Goal: Download file/media

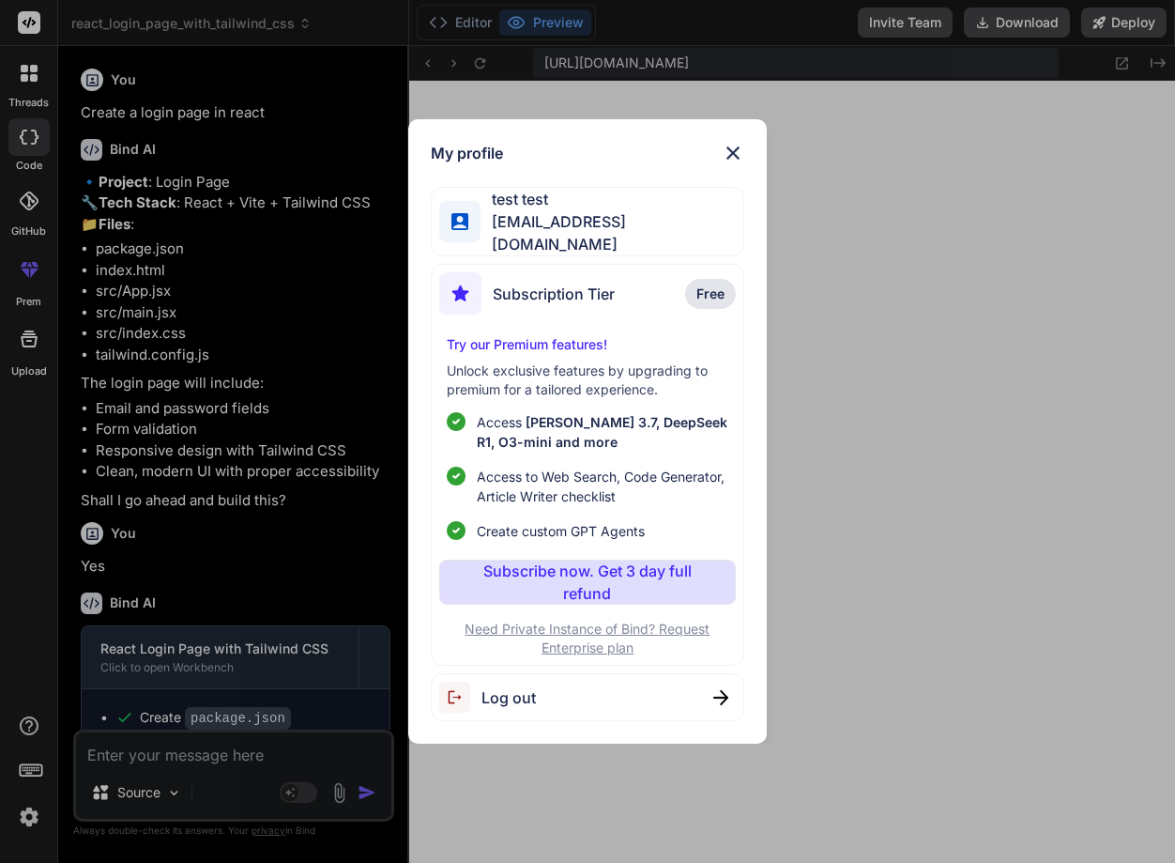
scroll to position [535, 0]
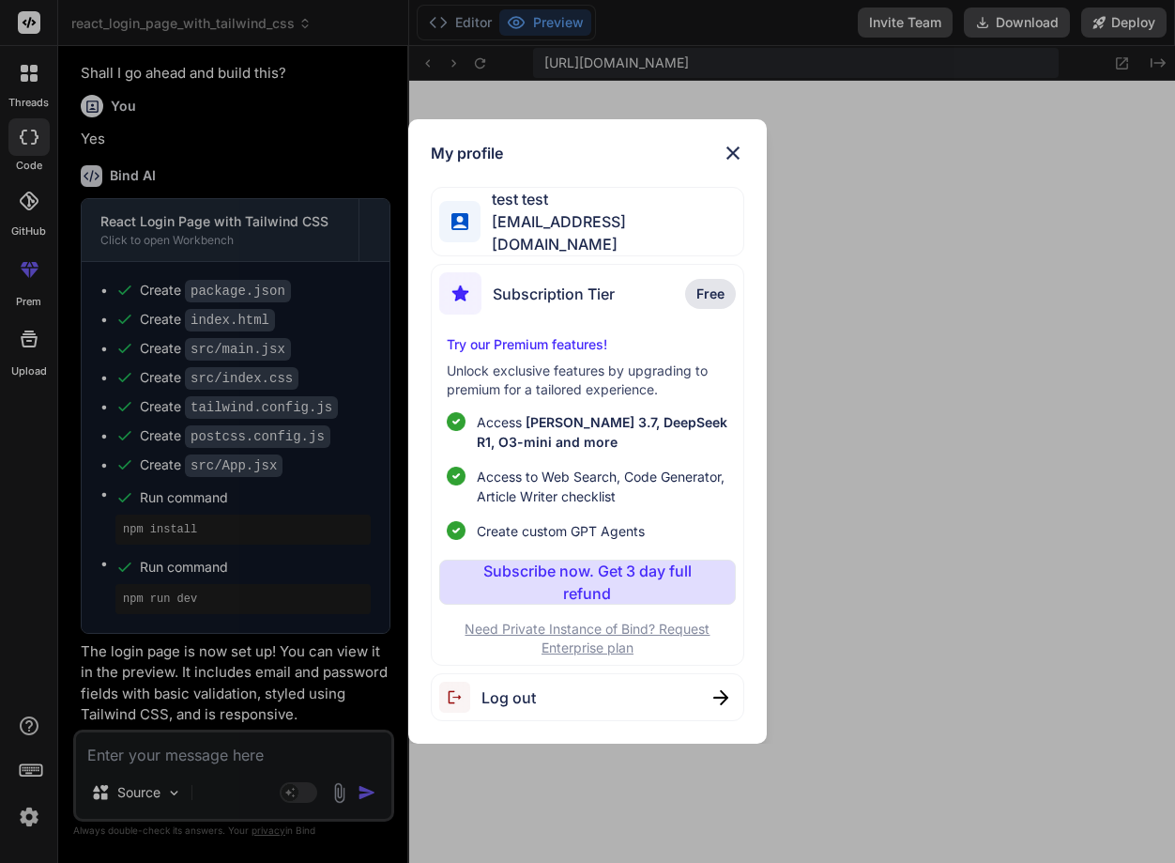
drag, startPoint x: 977, startPoint y: 257, endPoint x: 982, endPoint y: 163, distance: 94.0
click at [982, 163] on div "My profile test test stagtest6@yopmail.com Subscription Tier Free Try our Premi…" at bounding box center [587, 431] width 1175 height 863
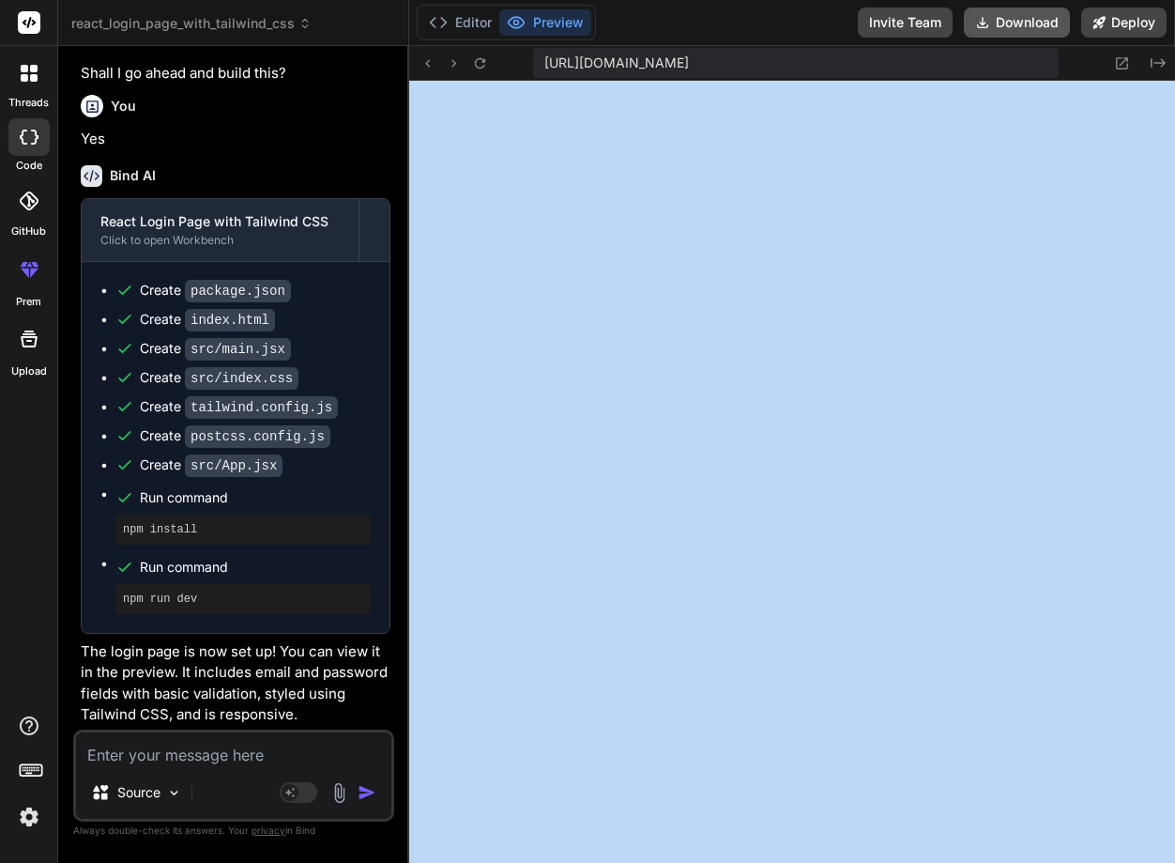
click at [1023, 12] on button "Download" at bounding box center [1017, 23] width 106 height 30
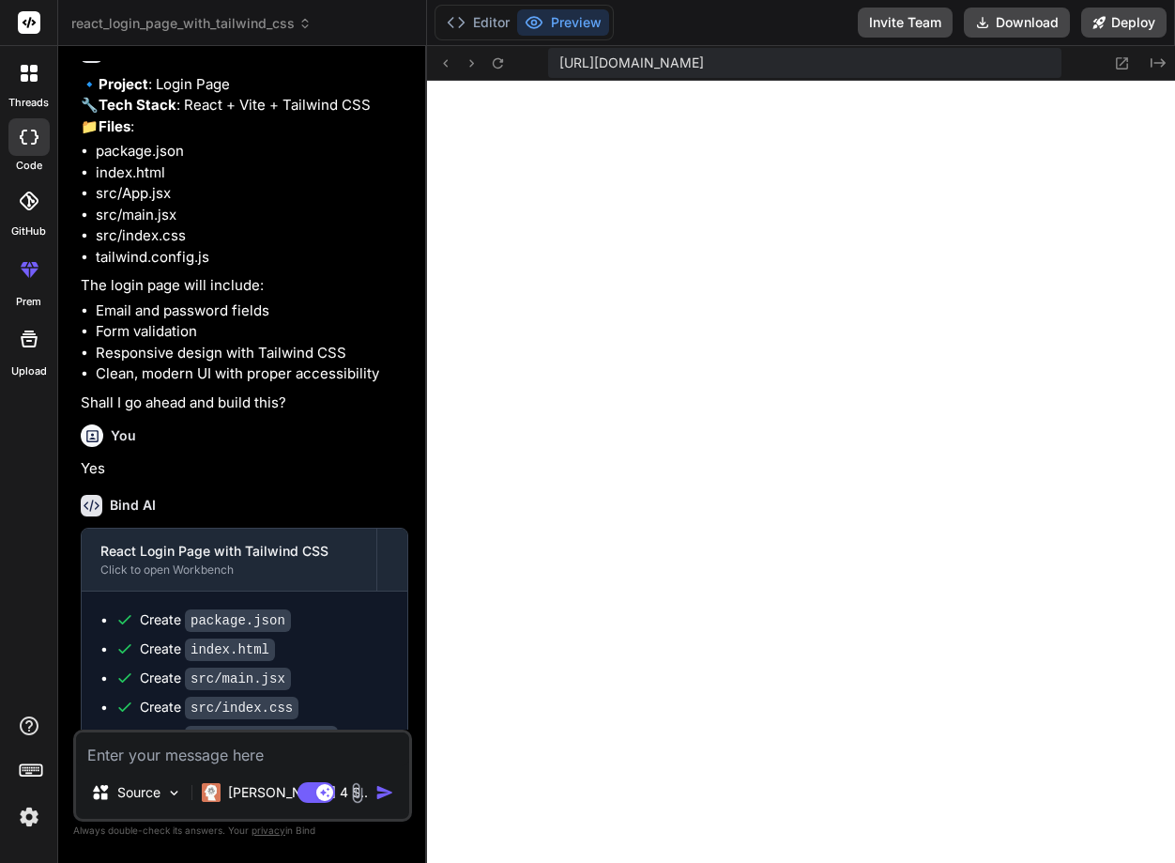
scroll to position [357, 0]
click at [1025, 27] on button "Download" at bounding box center [1017, 23] width 106 height 30
click at [1105, 17] on icon at bounding box center [1100, 22] width 12 height 12
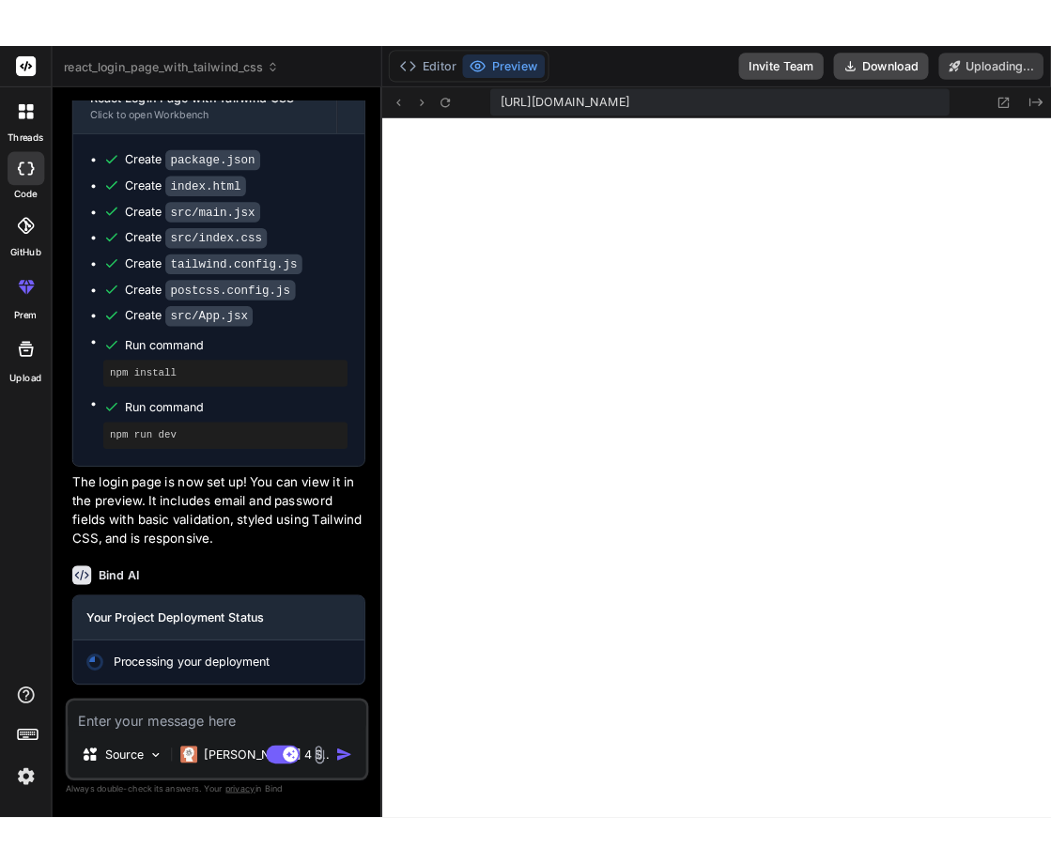
scroll to position [633, 0]
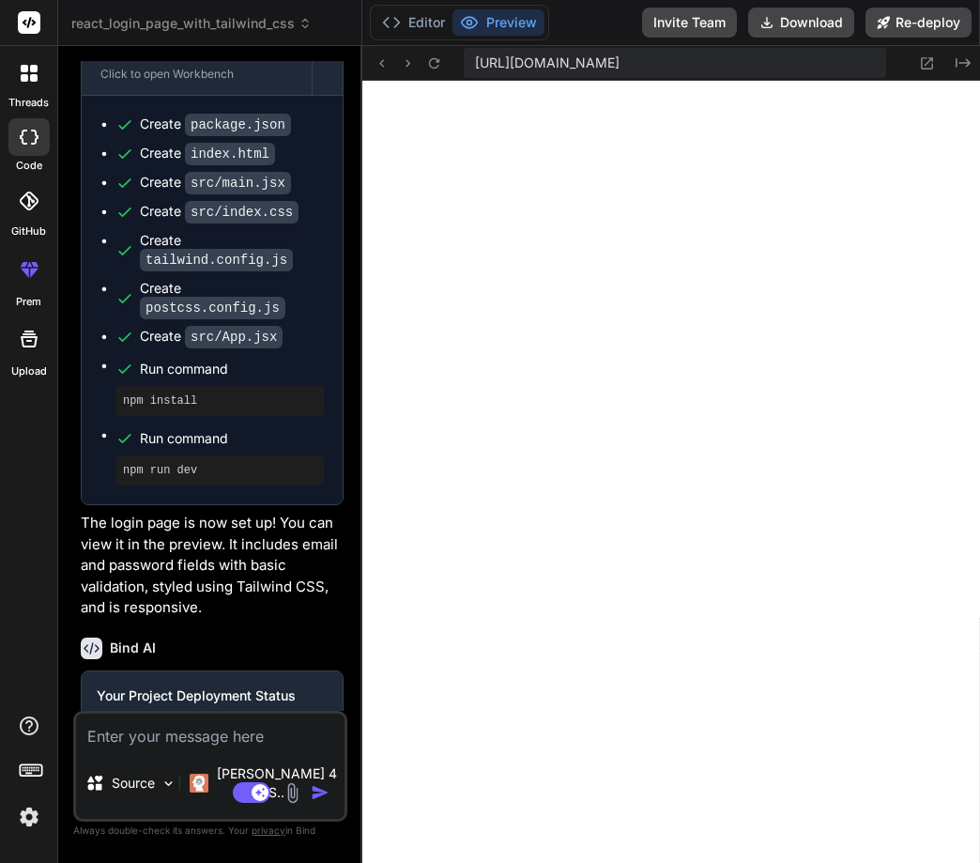
type textarea "x"
